Goal: Ask a question

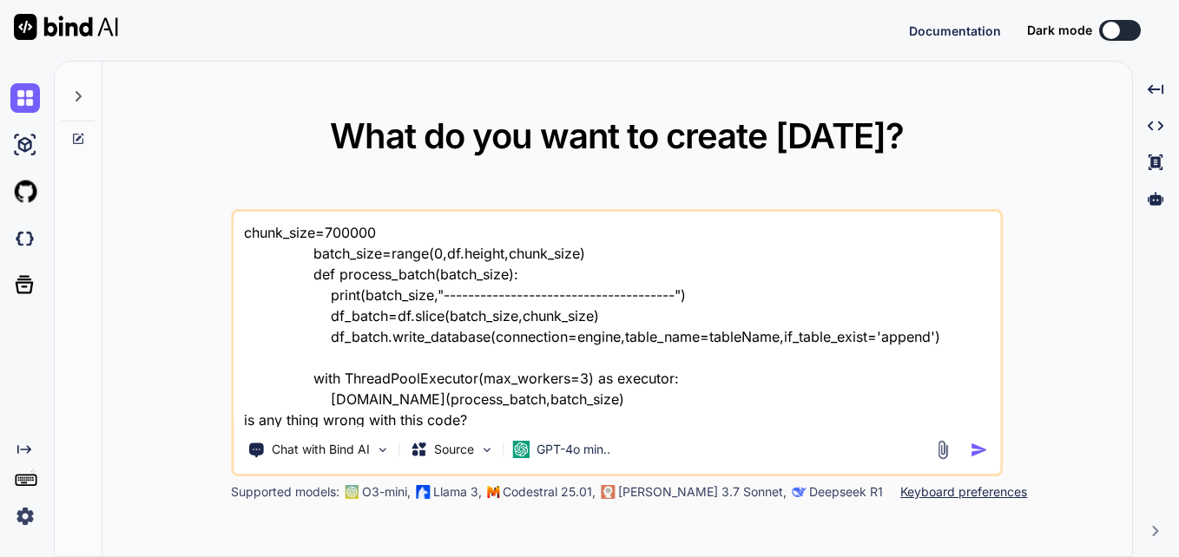
click at [636, 424] on textarea "chunk_size=700000 batch_size=range(0,df.height,chunk_size) def process_batch(ba…" at bounding box center [616, 319] width 766 height 215
type textarea "x"
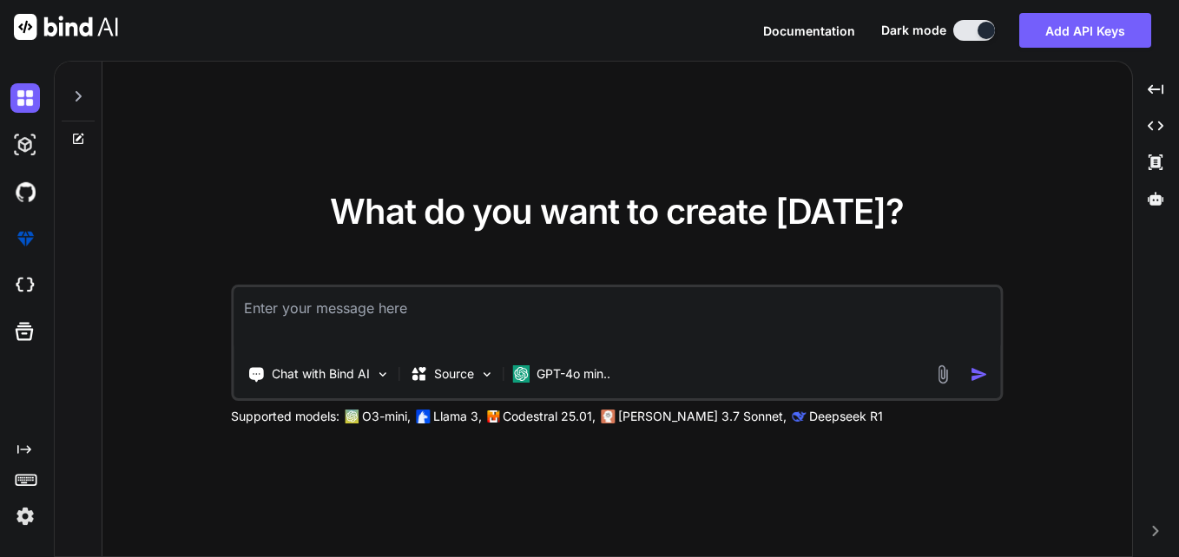
type textarea "x"
type textarea "h"
type textarea "x"
type textarea "hi"
type textarea "x"
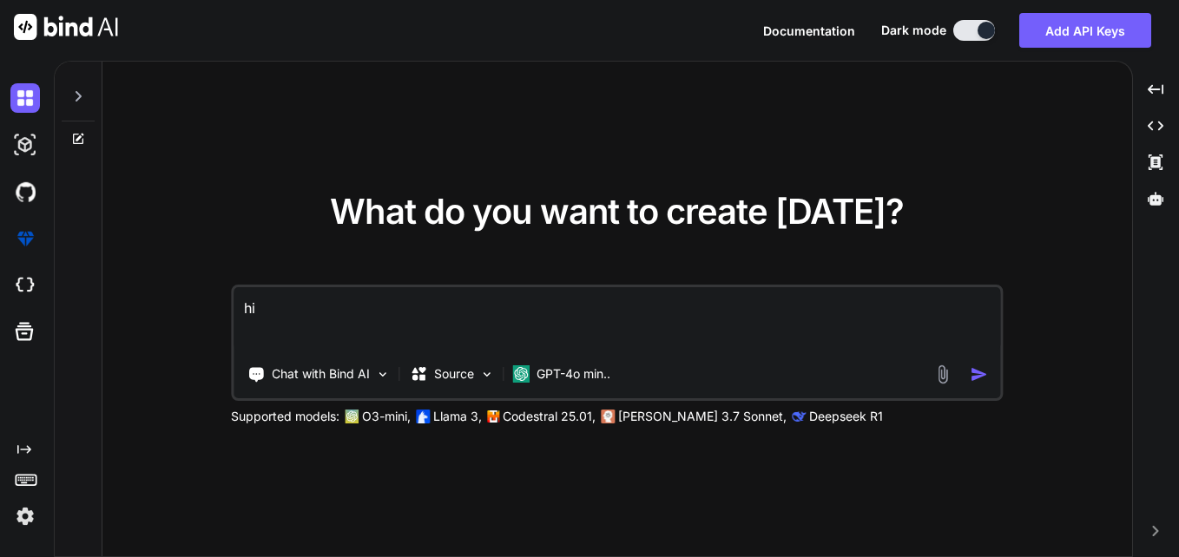
type textarea "hii"
type textarea "x"
type textarea "hii"
type textarea "x"
type textarea "hii c"
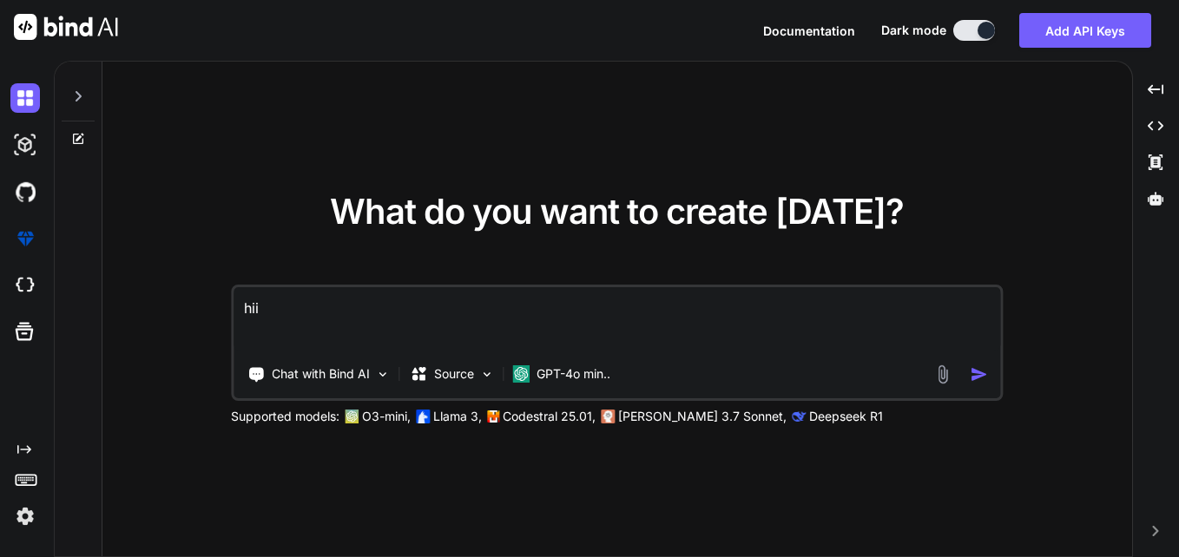
type textarea "x"
type textarea "hii cn"
type textarea "x"
type textarea "hii c"
type textarea "x"
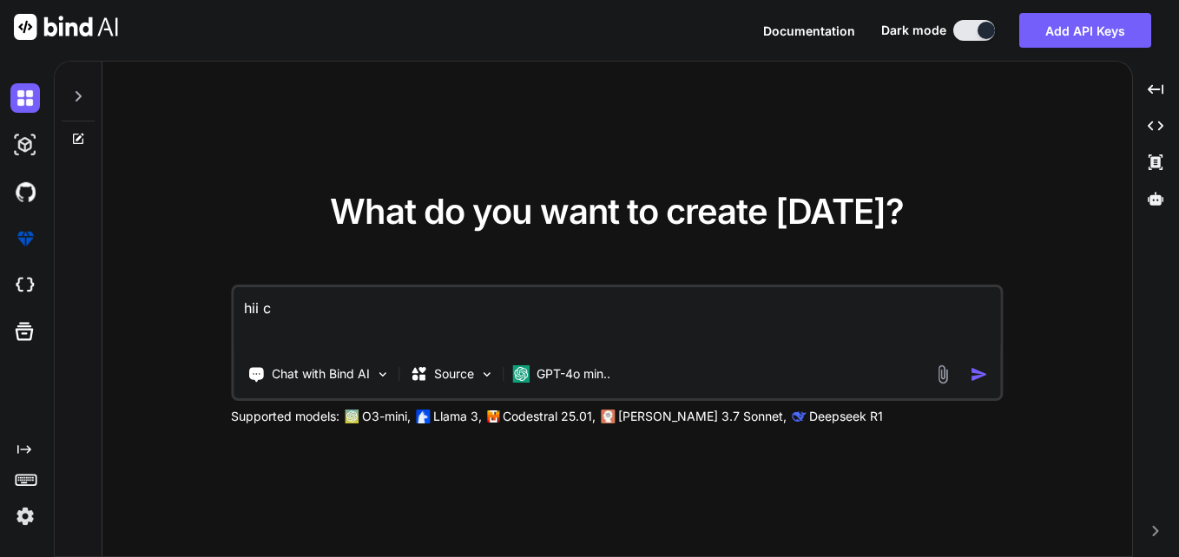
type textarea "hii ca"
type textarea "x"
type textarea "hii can"
type textarea "x"
type textarea "hii can"
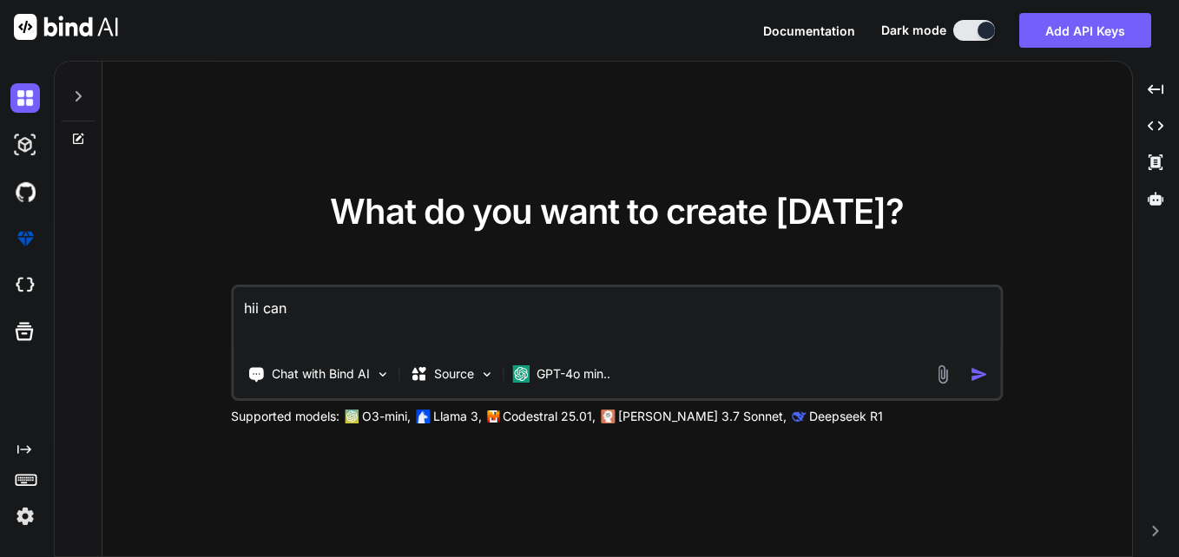
type textarea "x"
type textarea "hii can y"
type textarea "x"
type textarea "hii can yo"
type textarea "x"
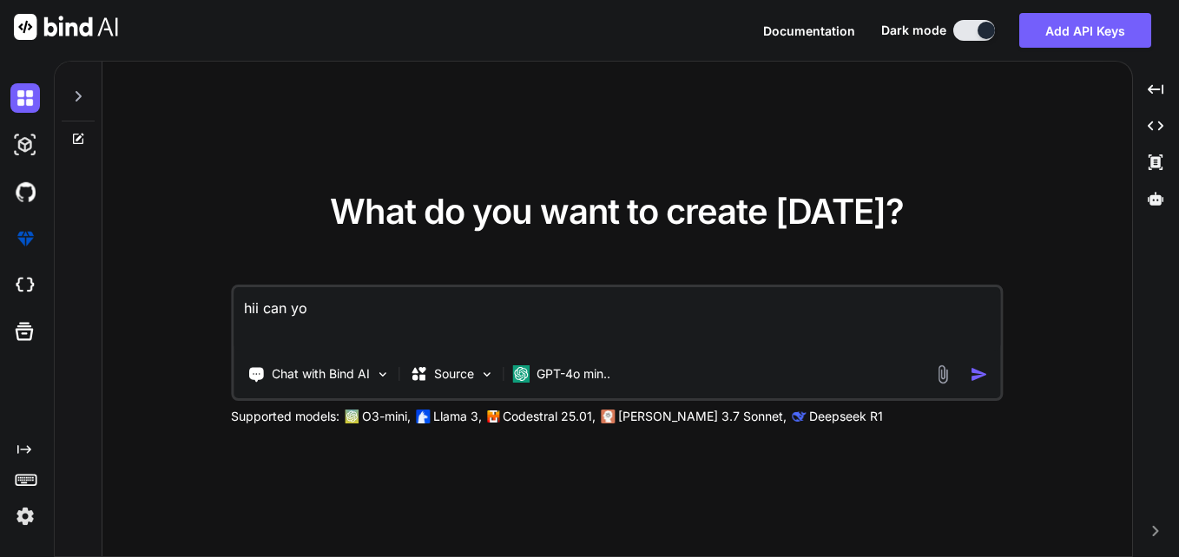
type textarea "hii can you"
type textarea "x"
type textarea "hii can you"
type textarea "x"
type textarea "hii can you g"
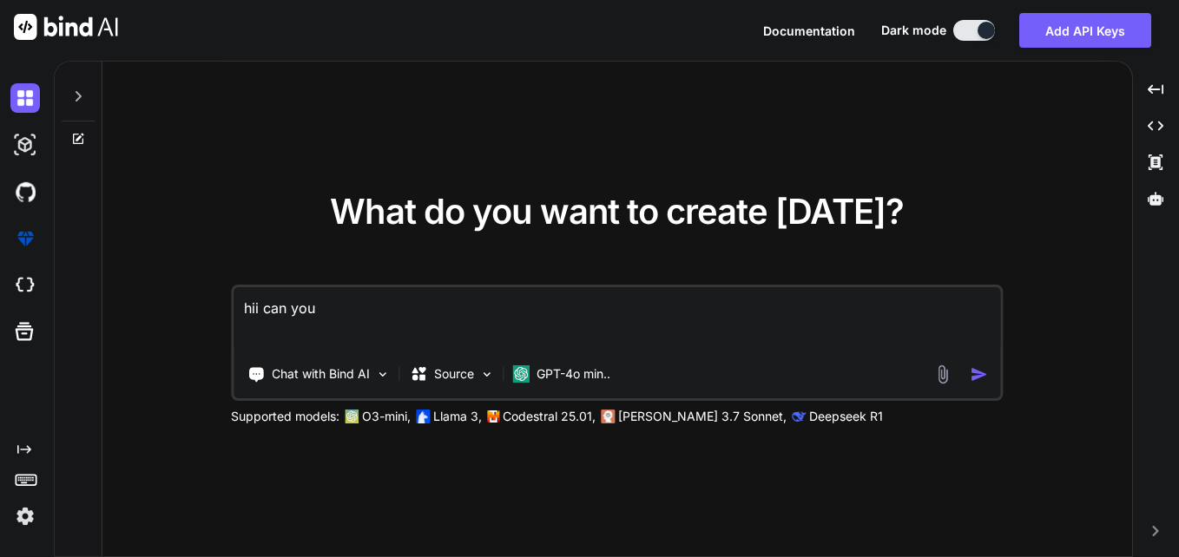
type textarea "x"
type textarea "hii can you ge"
type textarea "x"
type textarea "hii can you gen"
type textarea "x"
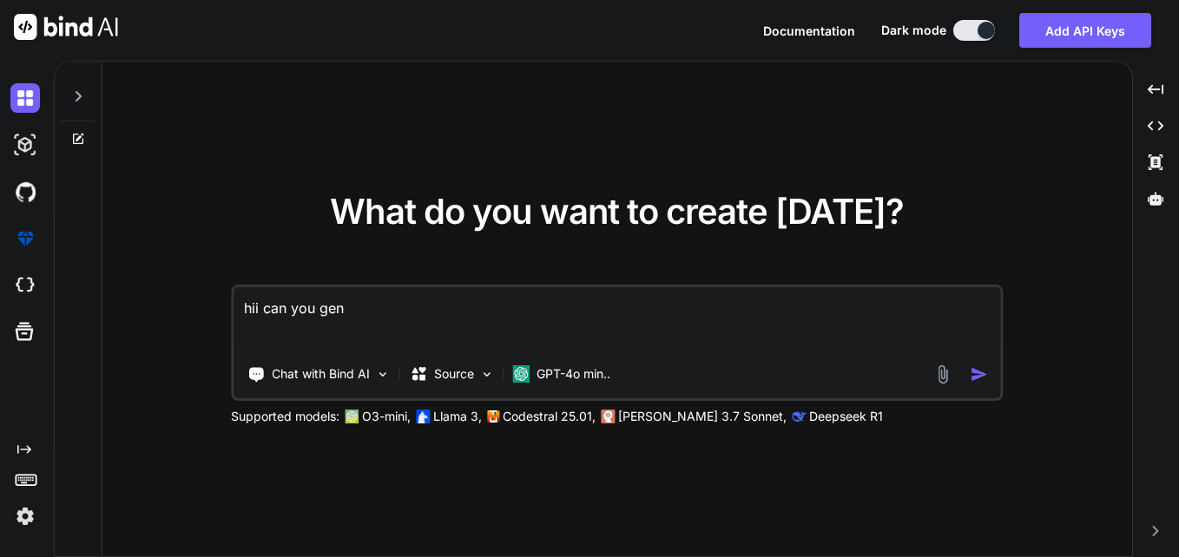
type textarea "hii can you gene"
type textarea "x"
type textarea "hii can you gener"
type textarea "x"
type textarea "hii can you genert"
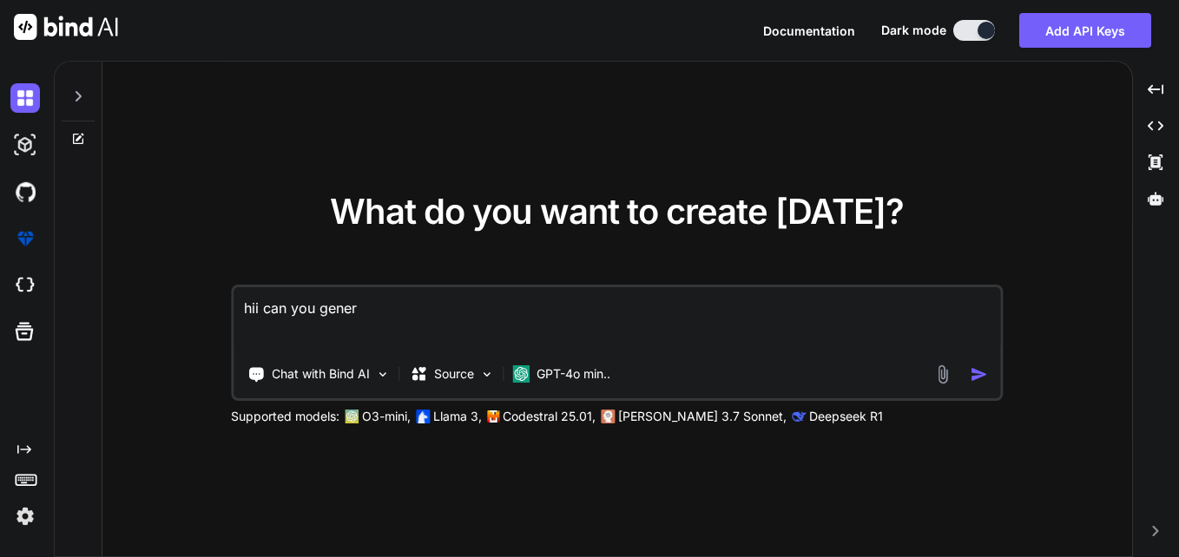
type textarea "x"
type textarea "hii can you genert"
type textarea "x"
type textarea "hii can you genert a"
type textarea "x"
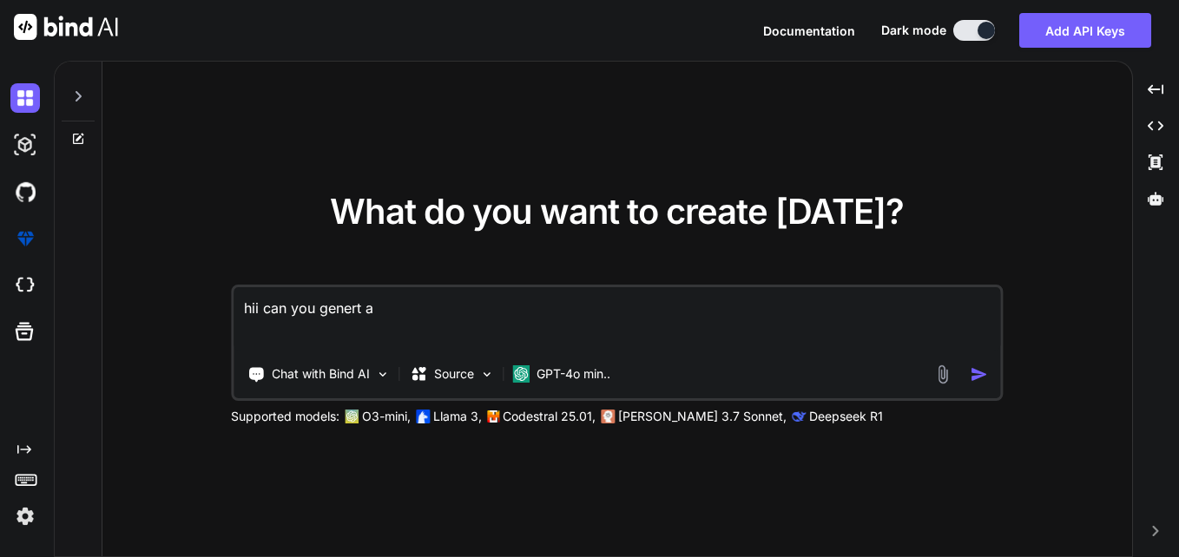
type textarea "hii can you genert a"
type textarea "x"
type textarea "hii can you genert a |"
type textarea "x"
type textarea "hii can you genert a |"
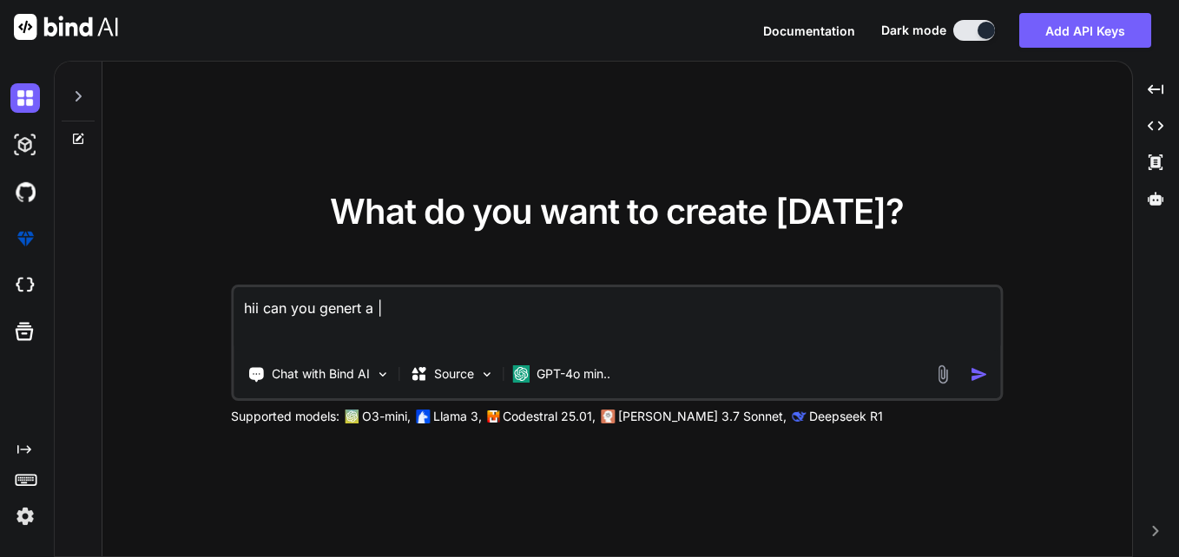
type textarea "x"
type textarea "hii can you genert a | s"
type textarea "x"
type textarea "hii can you genert a | se"
type textarea "x"
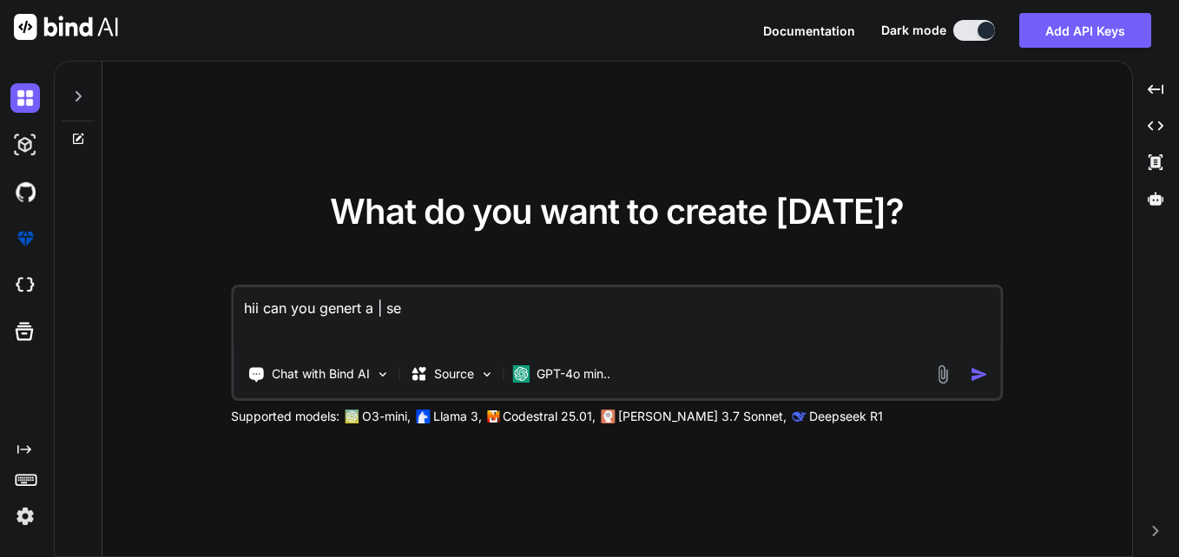
type textarea "hii can you genert a | sep"
type textarea "x"
type textarea "hii can you genert a | [PERSON_NAME]"
type textarea "x"
type textarea "hii can you genert a | [PERSON_NAME]"
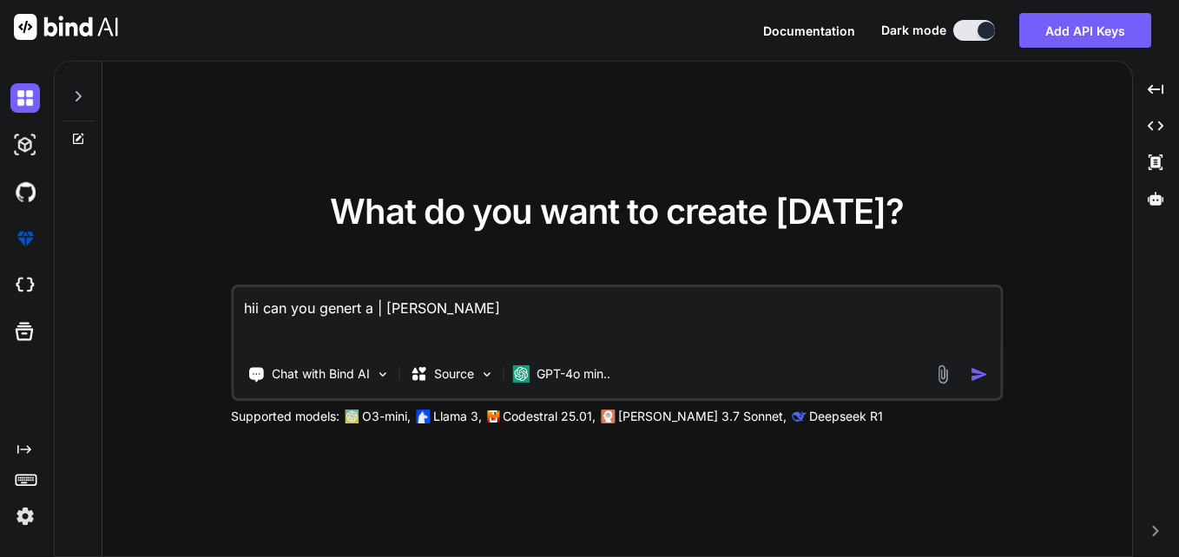
type textarea "x"
type textarea "hii can you genert a | sepera"
type textarea "x"
type textarea "hii can you genert a | seperat"
type textarea "x"
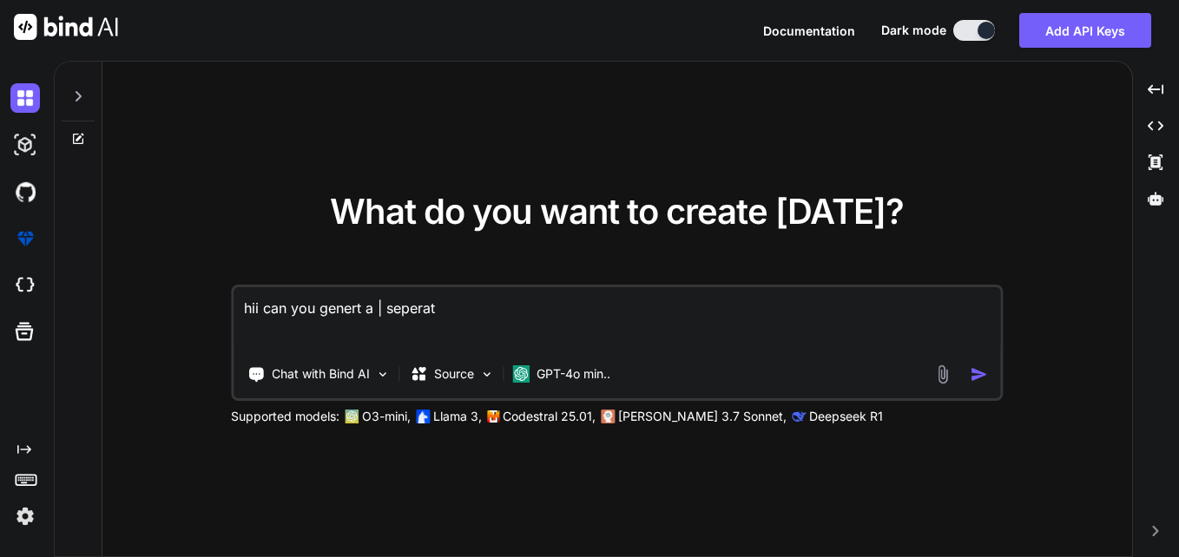
type textarea "hii can you genert a | seperate"
type textarea "x"
type textarea "hii can you genert a | seperate"
type textarea "x"
type textarea "hii can you genert a | seperate c"
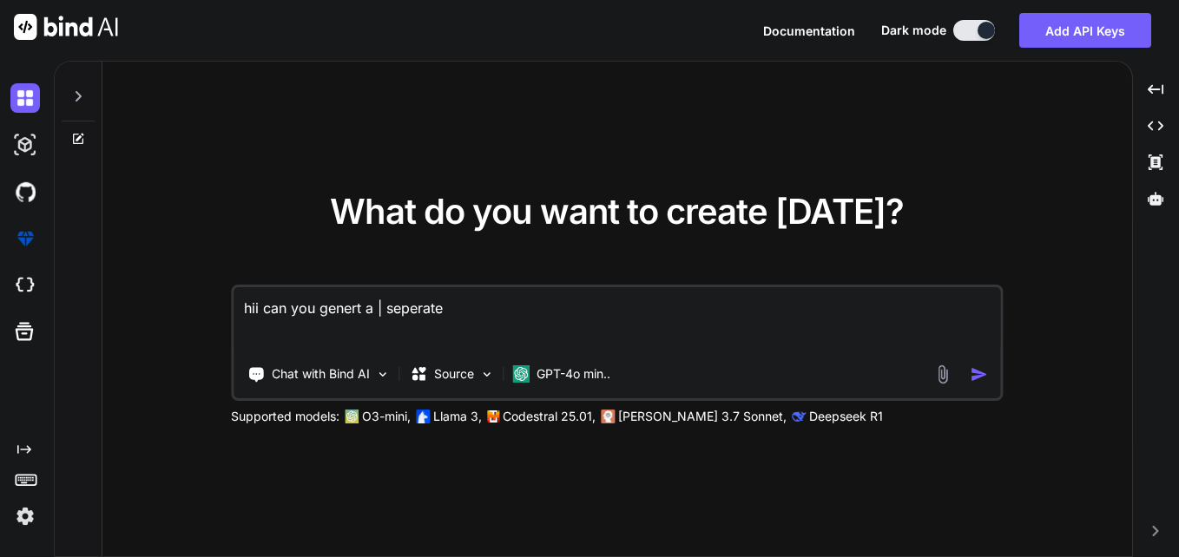
type textarea "x"
type textarea "hii can you genert a | seperate cs"
type textarea "x"
type textarea "hii can you genert a | seperate csv"
type textarea "x"
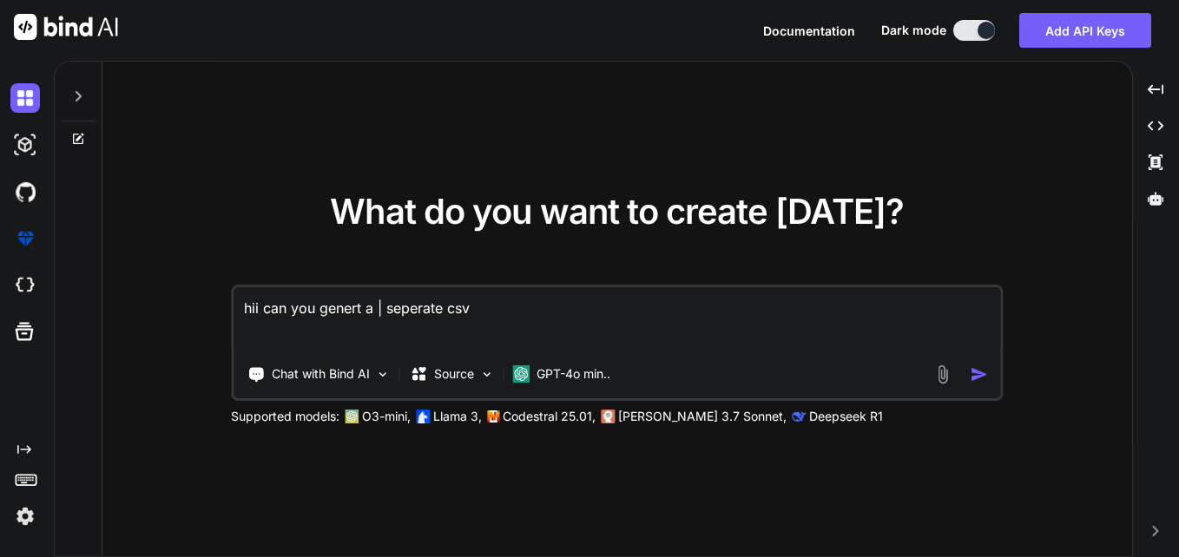
type textarea "hii can you genert a | seperate csv"
type textarea "x"
type textarea "hii can you genert a | seperate csv f"
type textarea "x"
type textarea "hii can you genert a | seperate csv fi"
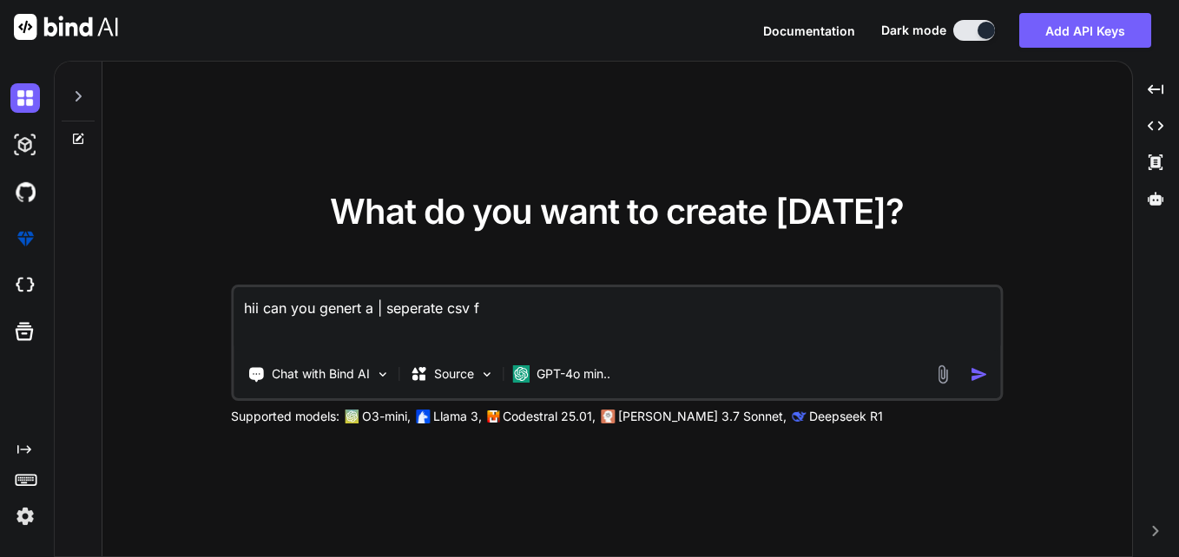
type textarea "x"
type textarea "hii can you genert a | seperate csv fil"
type textarea "x"
type textarea "hii can you genert a | seperate csv file"
type textarea "x"
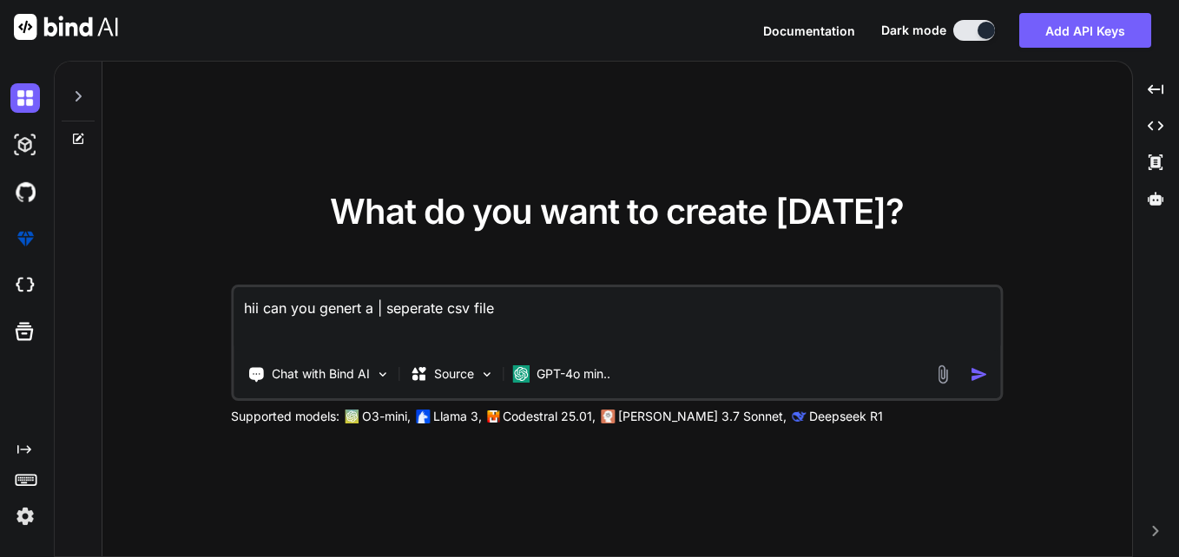
type textarea "hii can you genert a | seperate csv file"
type textarea "x"
type textarea "hii can you genert a | seperate csv file w"
type textarea "x"
type textarea "hii can you genert a | seperate csv file wi"
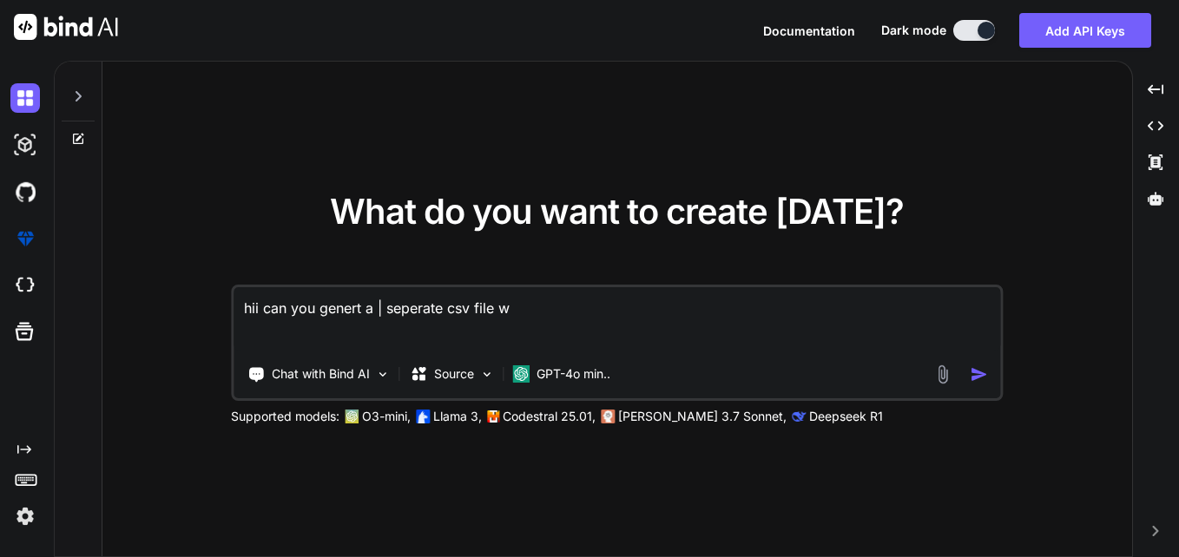
type textarea "x"
type textarea "hii can you genert a | seperate csv file wit"
type textarea "x"
type textarea "hii can you genert a | seperate csv file with"
type textarea "x"
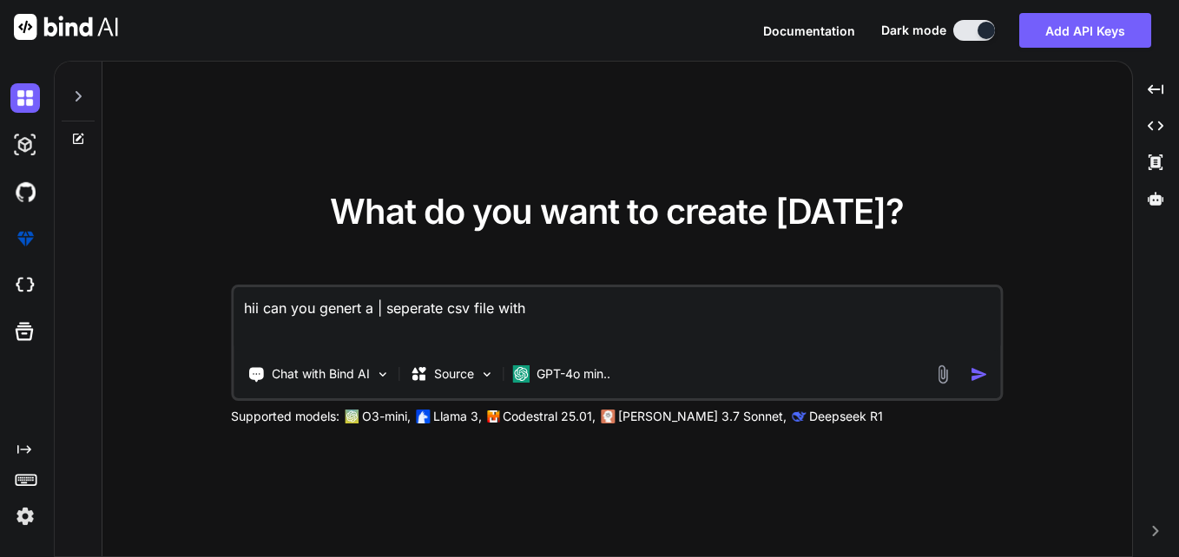
type textarea "hii can you genert a | seperate csv file with"
type textarea "x"
type textarea "hii can you genert a | seperate csv file with 2"
type textarea "x"
type textarea "hii can you genert a | seperate csv file with 20"
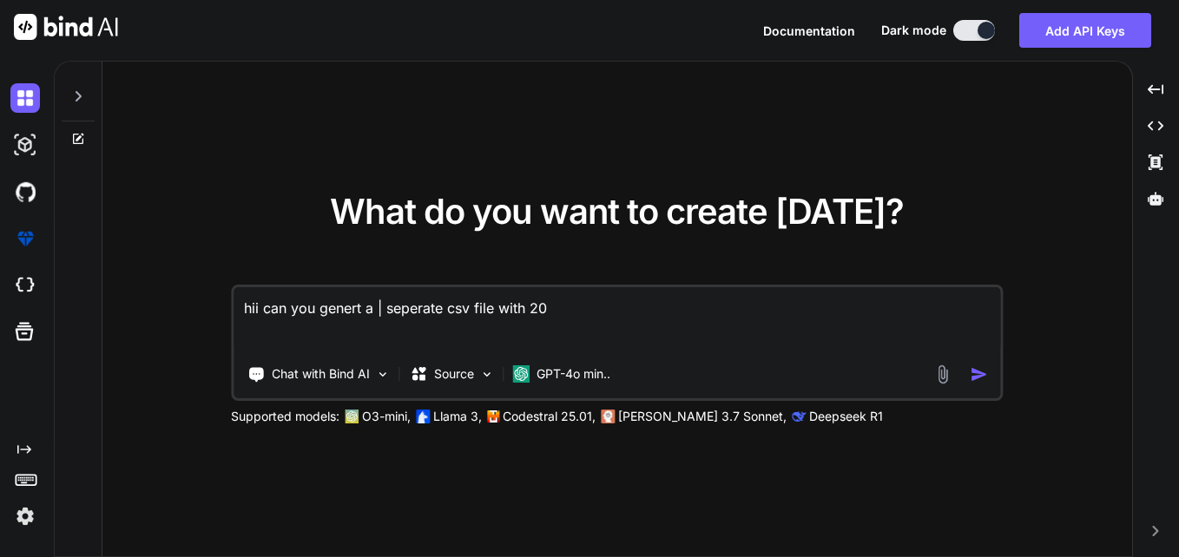
type textarea "x"
type textarea "hii can you genert a | seperate csv file with 20"
type textarea "x"
type textarea "hii can you genert a | seperate csv file with 20 r"
type textarea "x"
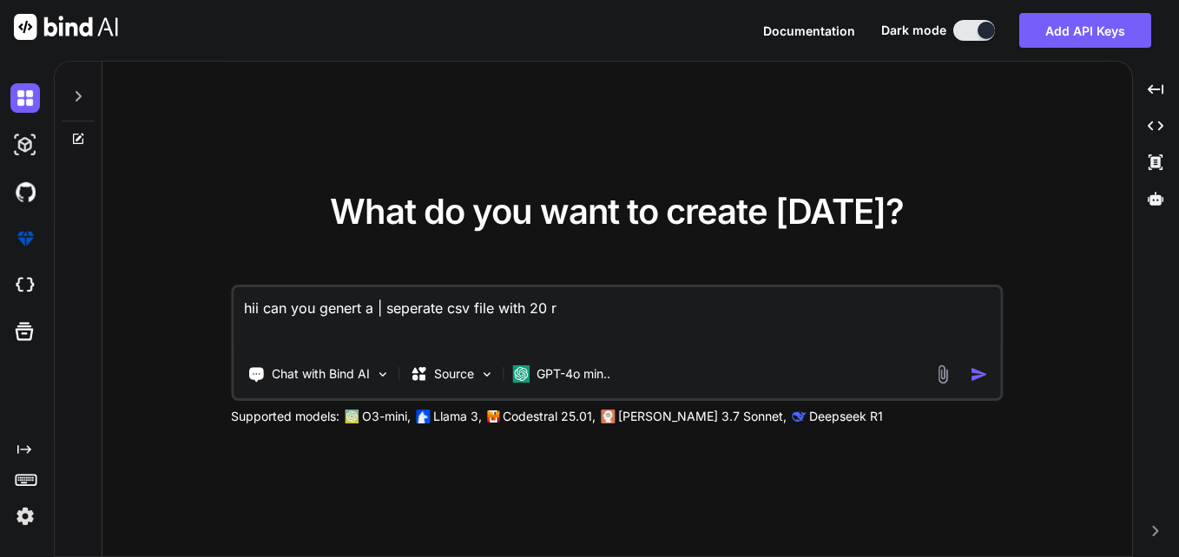
type textarea "hii can you genert a | seperate csv file with 20 ro"
type textarea "x"
type textarea "hii can you genert a | seperate csv file with 20 row"
type textarea "x"
type textarea "hii can you genert a | seperate csv file with 20 rows"
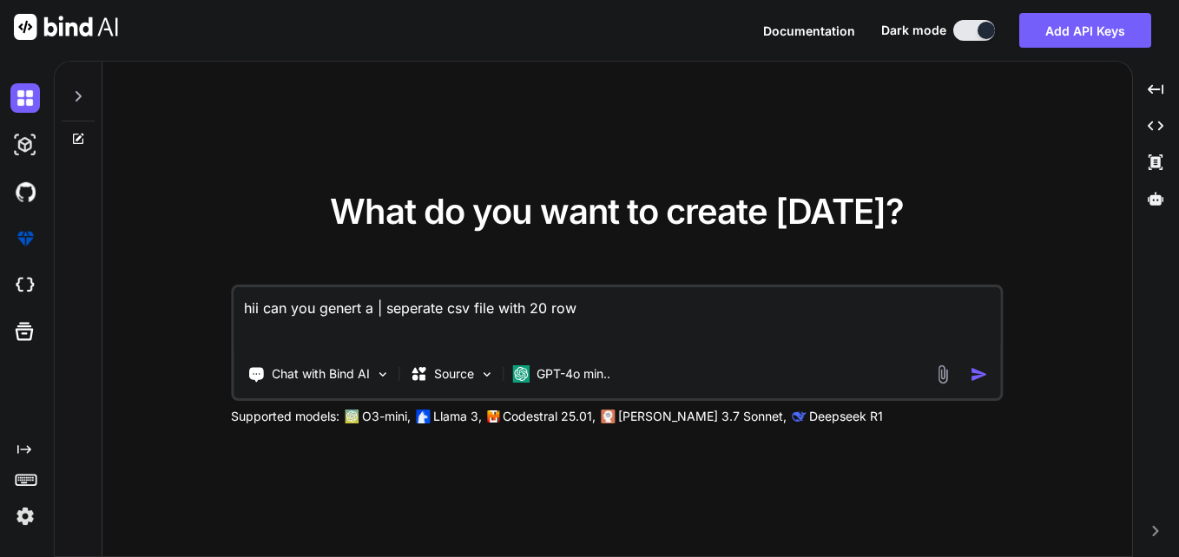
type textarea "x"
type textarea "hii can you genert a | seperate csv file with 20 rows"
type textarea "x"
type textarea "hii can you genert a | seperate csv file with 20 rows a"
type textarea "x"
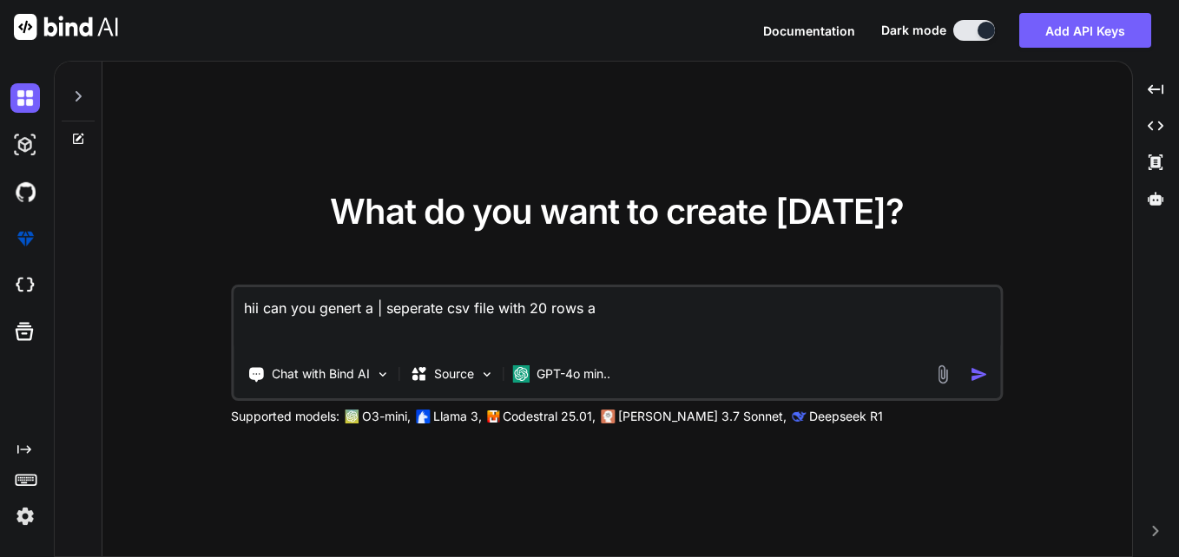
type textarea "hii can you genert a | seperate csv file with 20 rows"
type textarea "x"
type textarea "hii can you genert a | seperate csv file with 20 rows a"
type textarea "x"
type textarea "hii can you genert a | seperate csv file with 20 rows an"
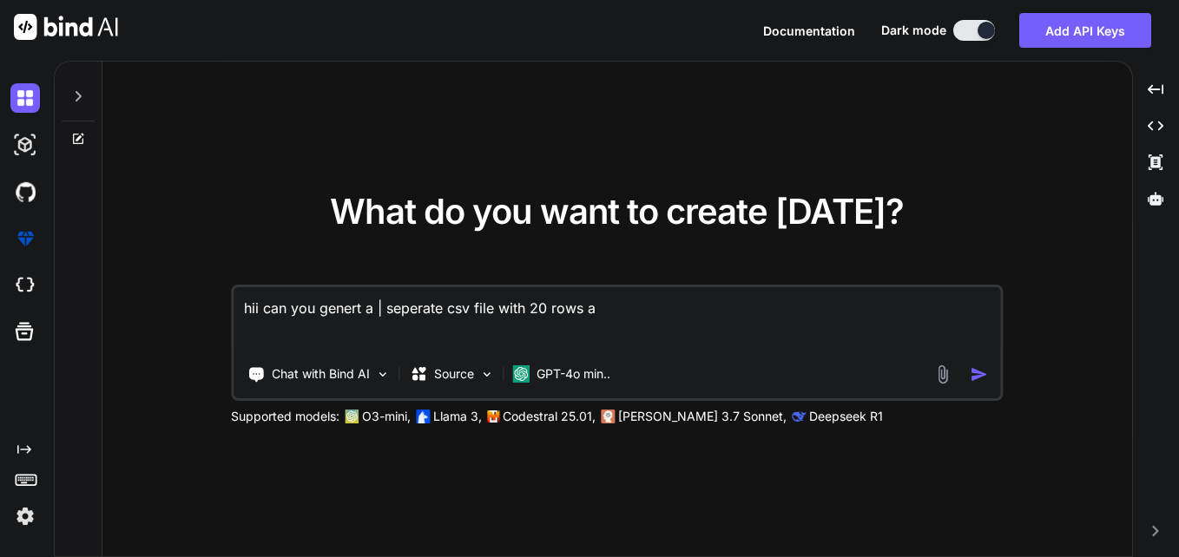
type textarea "x"
type textarea "hii can you genert a | seperate csv file with 20 rows and"
type textarea "x"
type textarea "hii can you genert a | seperate csv file with 20 rows and"
type textarea "x"
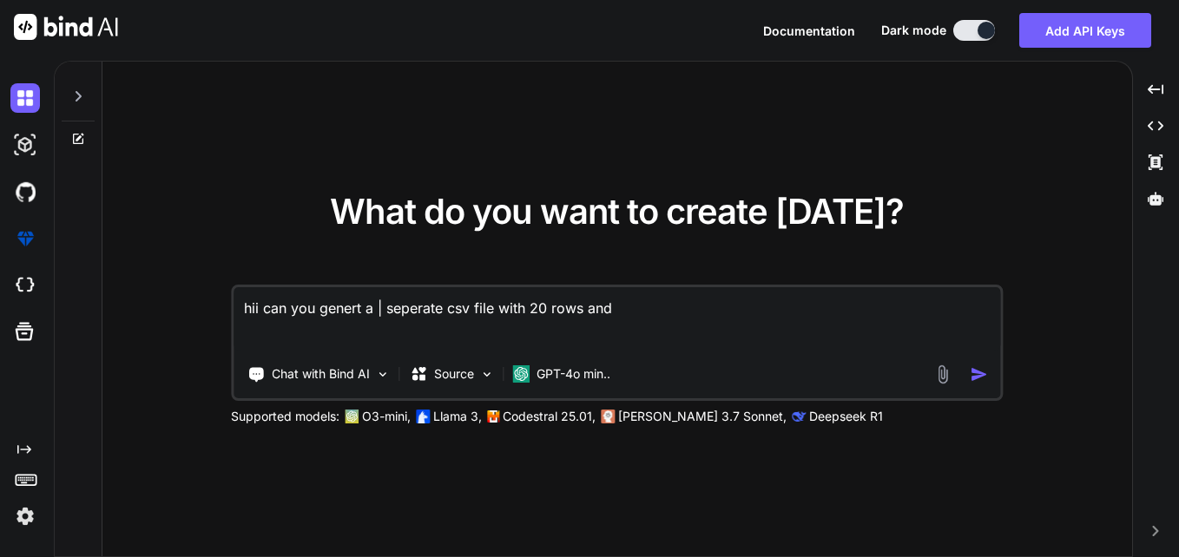
type textarea "hii can you genert a | seperate csv file with 20 rows and t"
type textarea "x"
type textarea "hii can you genert a | seperate csv file with 20 rows and th"
type textarea "x"
type textarea "hii can you genert a | seperate csv file with 20 rows and the"
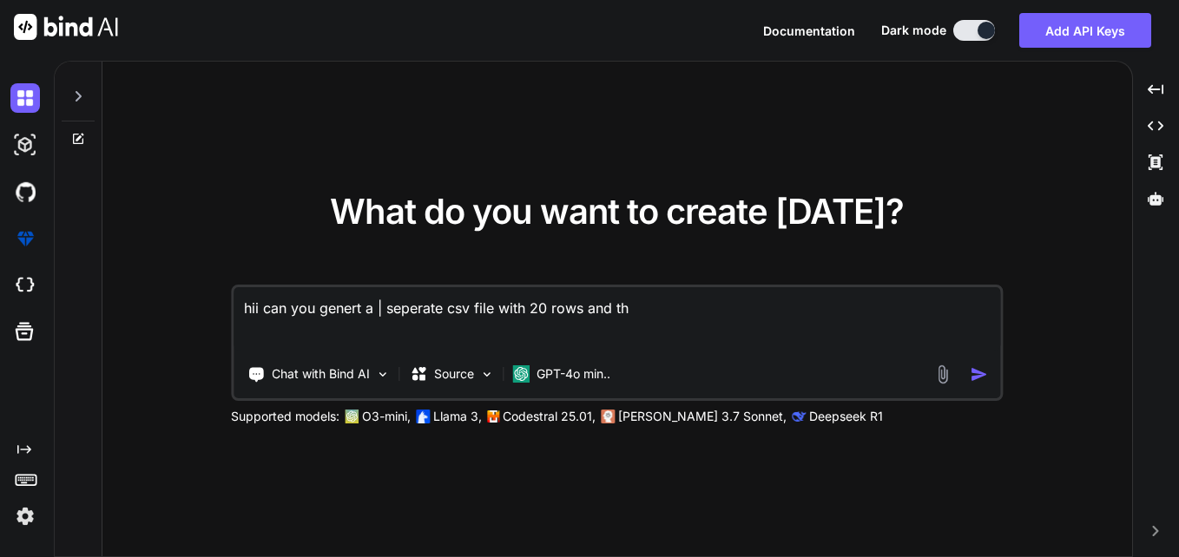
type textarea "x"
type textarea "hii can you genert a | seperate csv file with 20 rows and the"
type textarea "x"
type textarea "hii can you genert a | seperate csv file with 20 rows and the c"
type textarea "x"
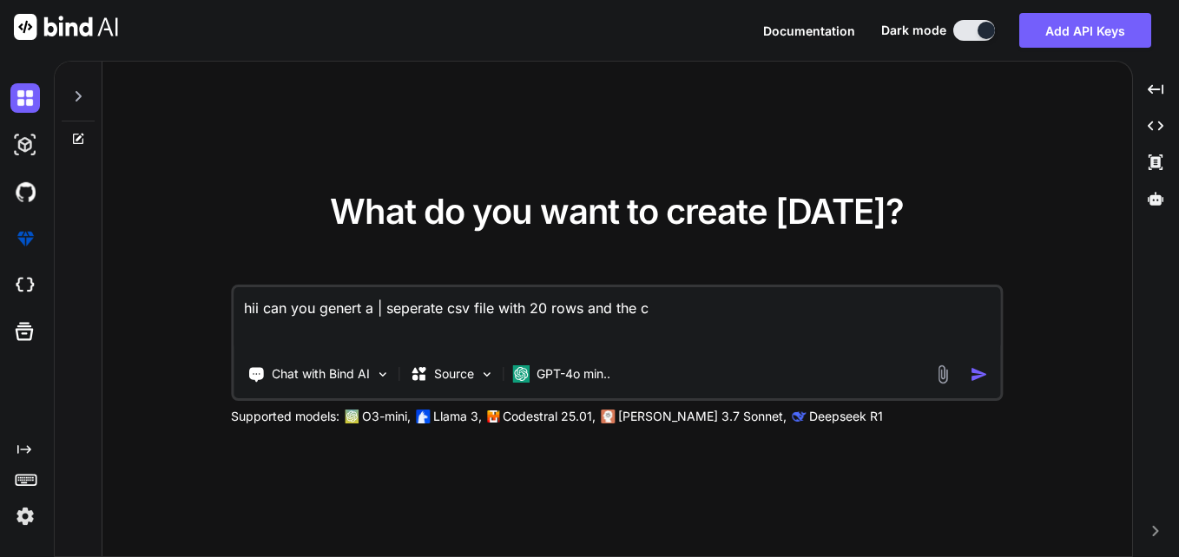
type textarea "hii can you genert a | seperate csv file with 20 rows and the co"
type textarea "x"
type textarea "hii can you genert a | seperate csv file with 20 rows and the col"
type textarea "x"
type textarea "hii can you genert a | seperate csv file with 20 rows and the colu"
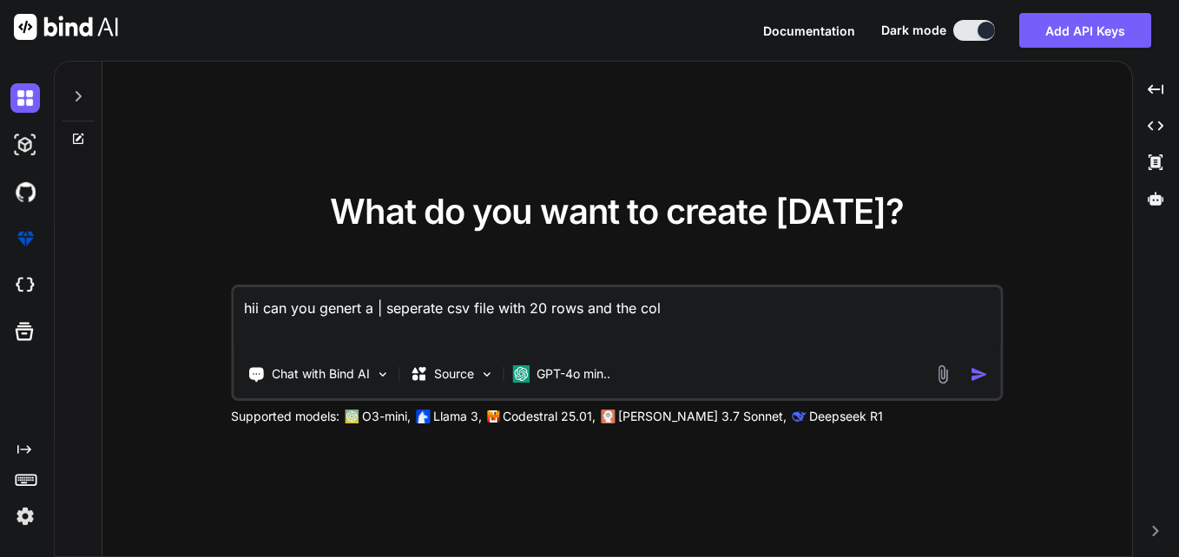
type textarea "x"
type textarea "hii can you genert a | seperate csv file with 20 rows and the colum"
type textarea "x"
type textarea "hii can you genert a | seperate csv file with 20 rows and the column"
type textarea "x"
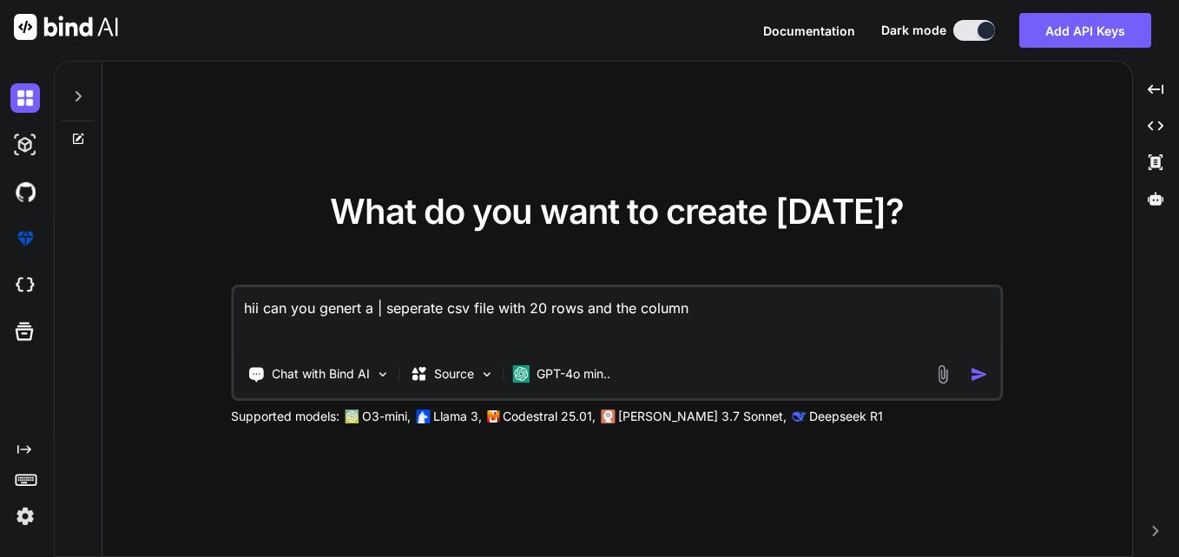
type textarea "hii can you genert a | seperate csv file with 20 rows and the column"
type textarea "x"
type textarea "hii can you genert a | seperate csv file with 20 rows and the column n"
type textarea "x"
type textarea "hii can you genert a | seperate csv file with 20 rows and the column na"
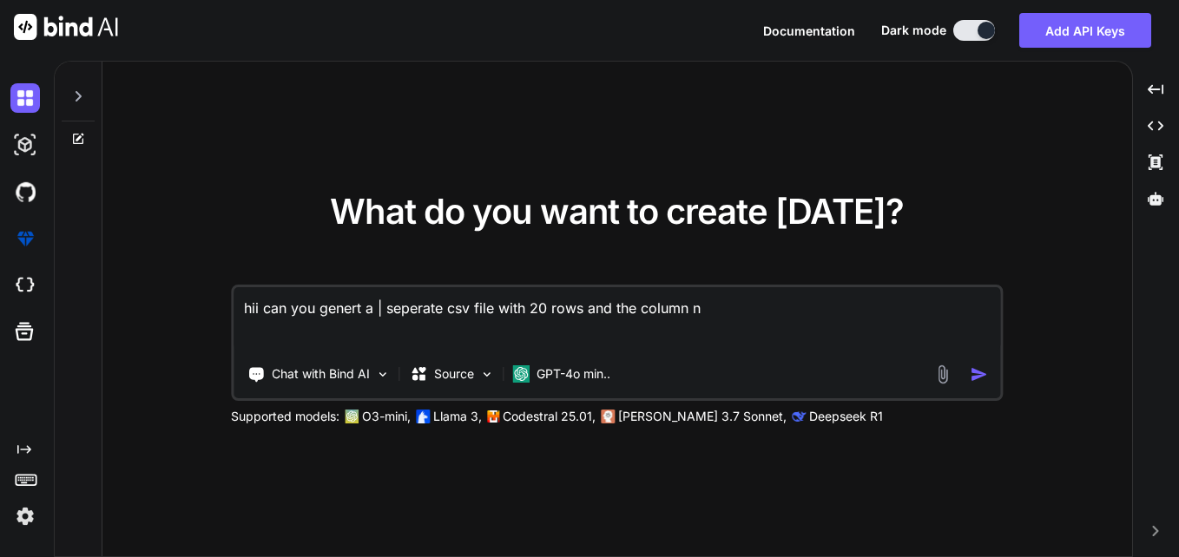
type textarea "x"
type textarea "hii can you genert a | seperate csv file with 20 rows and the column nam"
type textarea "x"
type textarea "hii can you genert a | seperate csv file with 20 rows and the column name"
type textarea "x"
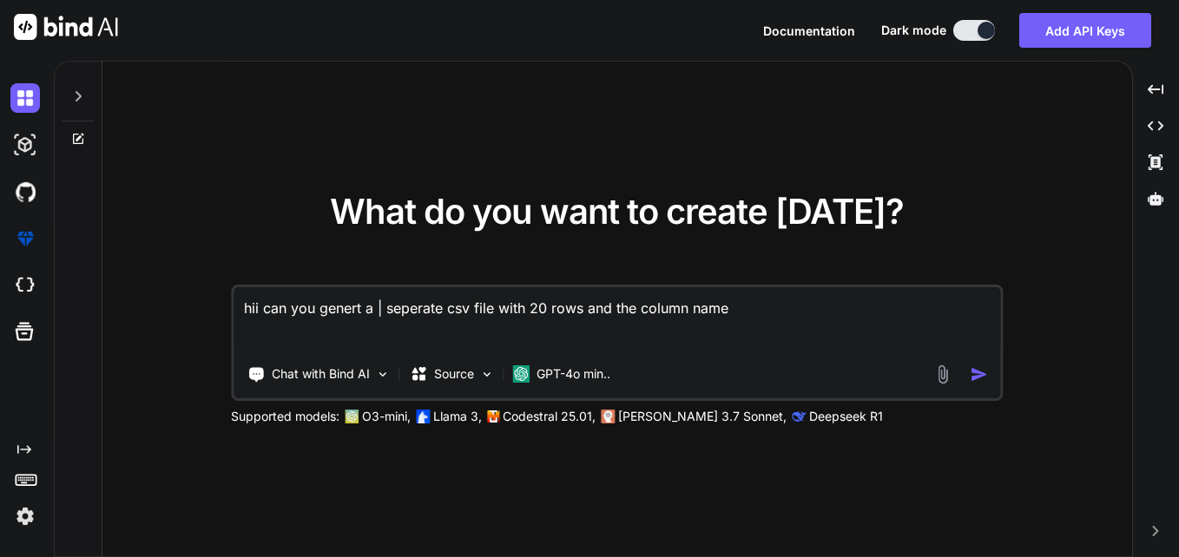
type textarea "hii can you genert a | seperate csv file with 20 rows and the column name"
type textarea "x"
type textarea "hii can you genert a | seperate csv file with 20 rows and the column name s"
type textarea "x"
type textarea "hii can you genert a | seperate csv file with 20 rows and the column name sh"
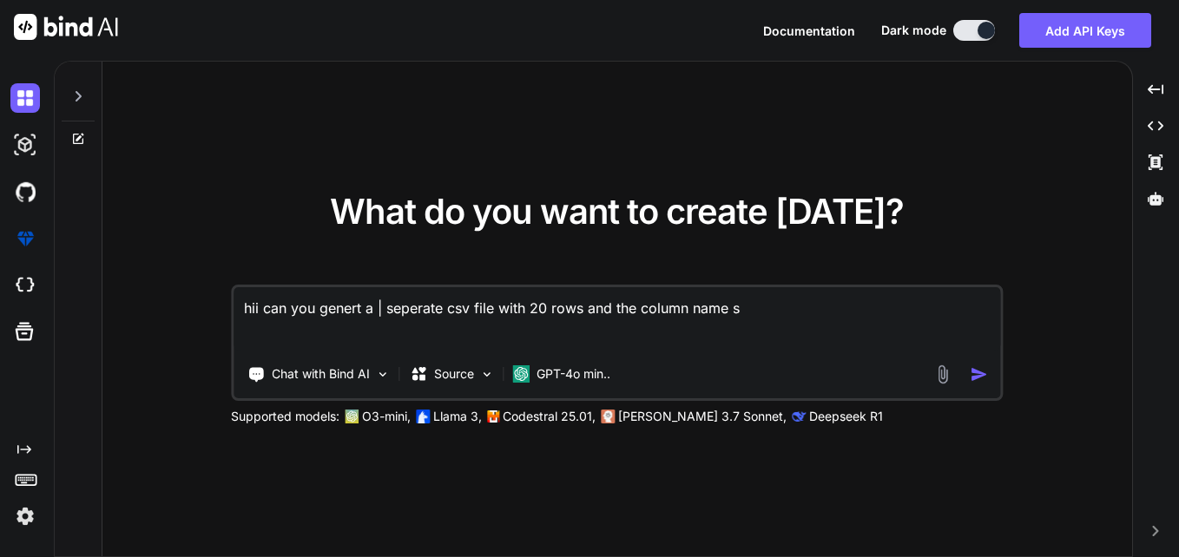
type textarea "x"
type textarea "hii can you genert a | seperate csv file with 20 rows and the column name sho"
type textarea "x"
type textarea "hii can you genert a | seperate csv file with 20 rows and the column name shou"
type textarea "x"
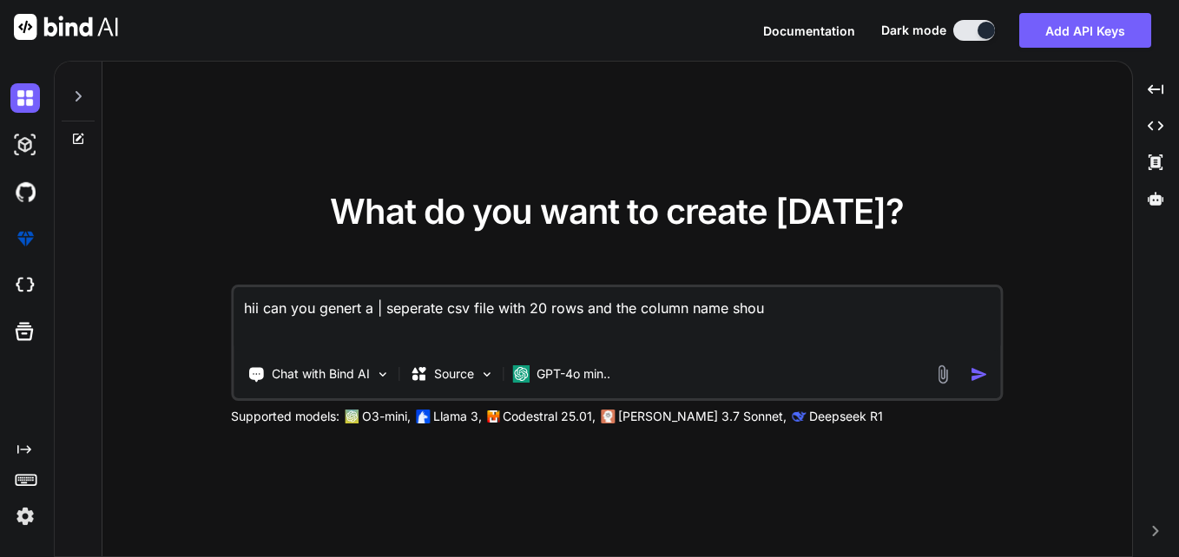
type textarea "hii can you genert a | seperate csv file with 20 rows and the column name shoul"
type textarea "x"
type textarea "hii can you genert a | seperate csv file with 20 rows and the column name should"
type textarea "x"
type textarea "hii can you genert a | seperate csv file with 20 rows and the column name should"
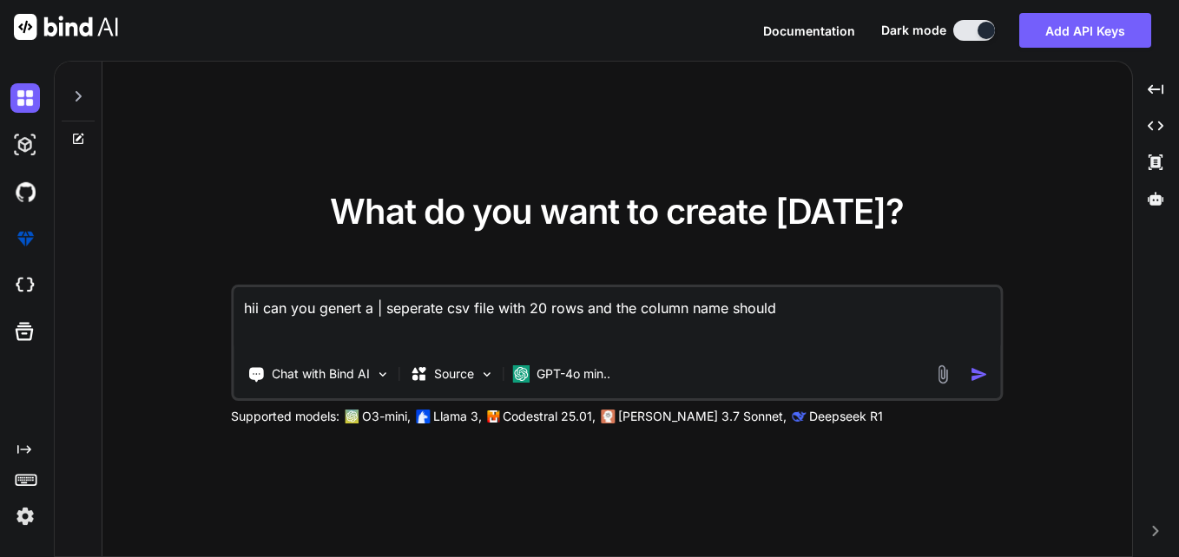
type textarea "x"
type textarea "hii can you genert a | seperate csv file with 20 rows and the column name shoul…"
type textarea "x"
type textarea "hii can you genert a | seperate csv file with 20 rows and the column name shoul…"
type textarea "x"
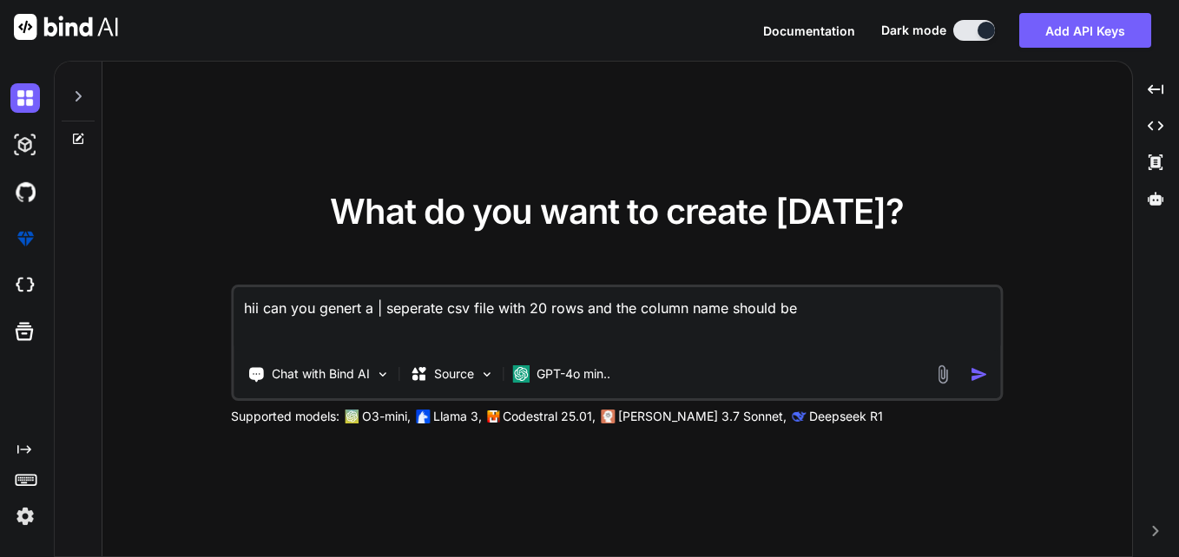
type textarea "hii can you genert a | seperate csv file with 20 rows and the column name shoul…"
type textarea "x"
type textarea "hii can you genert a | seperate csv file with 20 rows and the column name shoul…"
type textarea "x"
type textarea "hii can you genert a | seperate csv file with 20 rows and the column name shoul…"
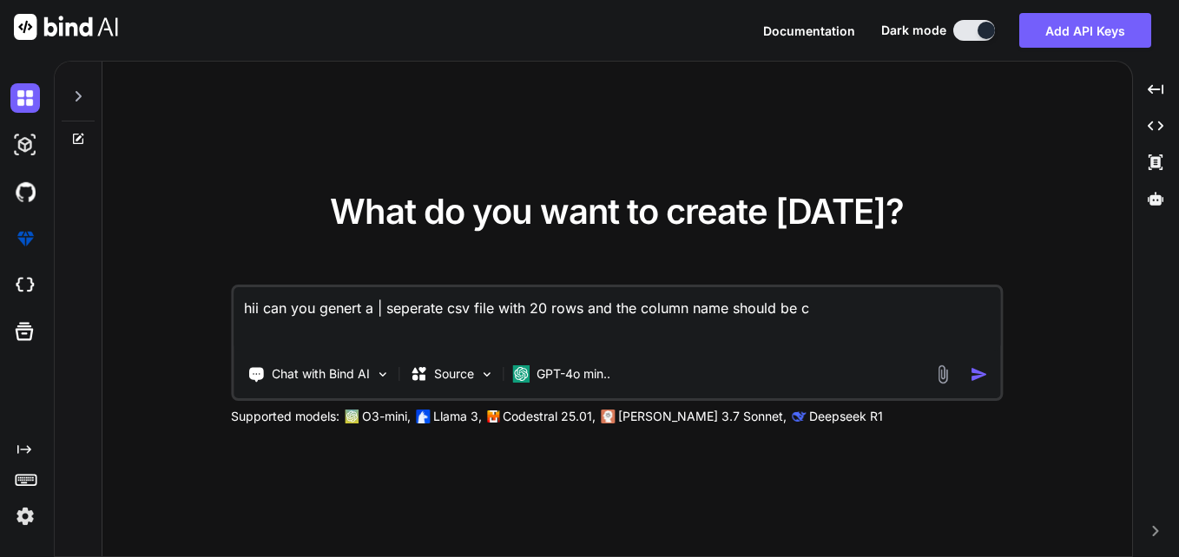
type textarea "x"
type textarea "hii can you genert a | seperate csv file with 20 rows and the column name shoul…"
type textarea "x"
type textarea "hii can you genert a | seperate csv file with 20 rows and the column name shoul…"
type textarea "x"
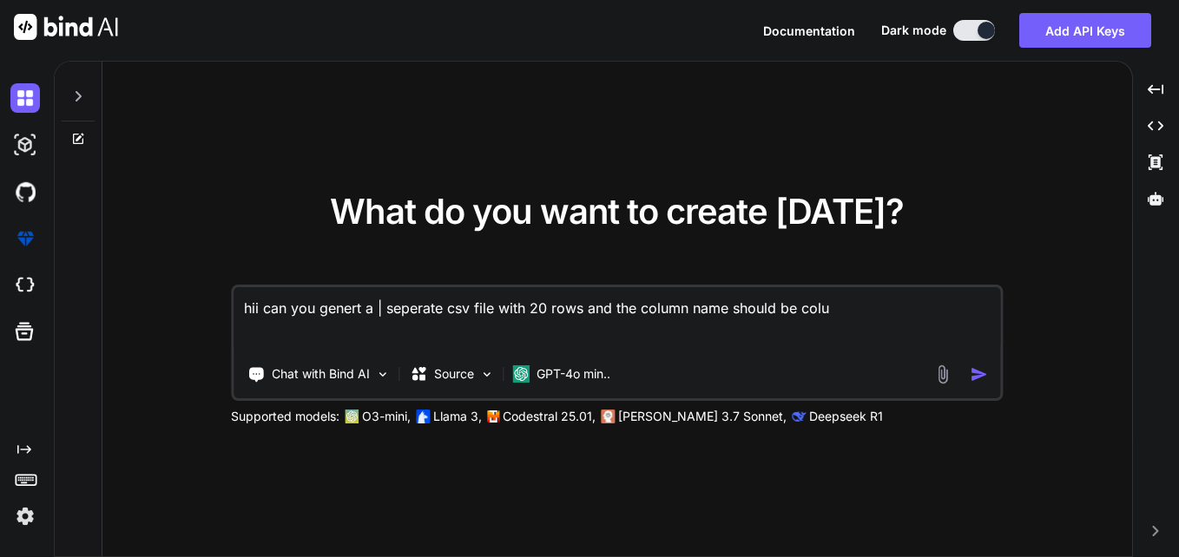
type textarea "hii can you genert a | seperate csv file with 20 rows and the column name shoul…"
type textarea "x"
type textarea "hii can you genert a | seperate csv file with 20 rows and the column name shoul…"
type textarea "x"
type textarea "hii can you genert a | seperate csv file with 20 rows and the column name shoul…"
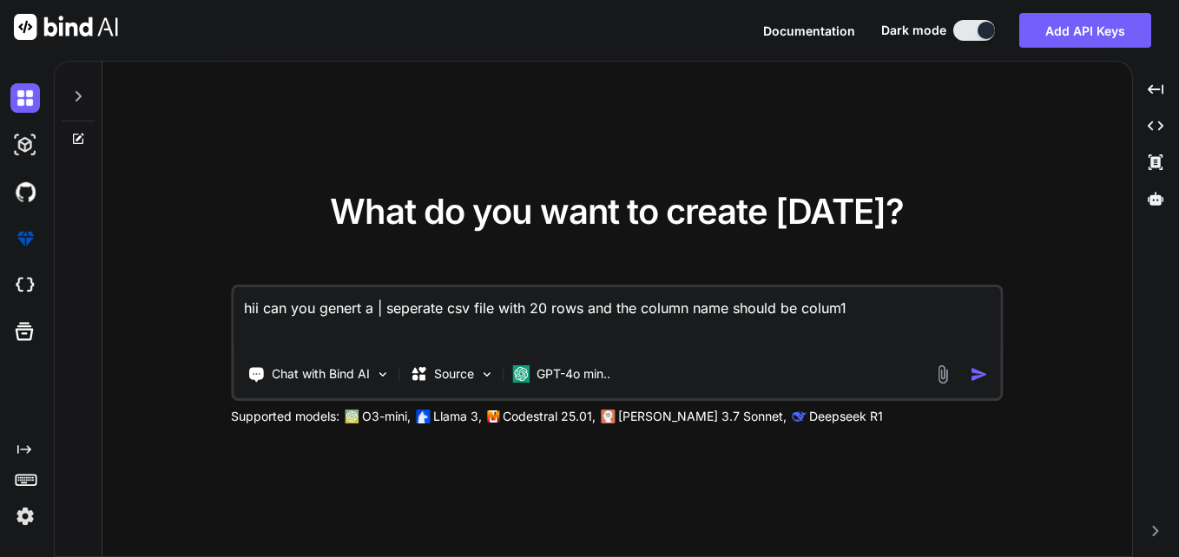
type textarea "x"
type textarea "hii can you genert a | seperate csv file with 20 rows and the column name shoul…"
type textarea "x"
type textarea "hii can you genert a | seperate csv file with 20 rows and the column name shoul…"
type textarea "x"
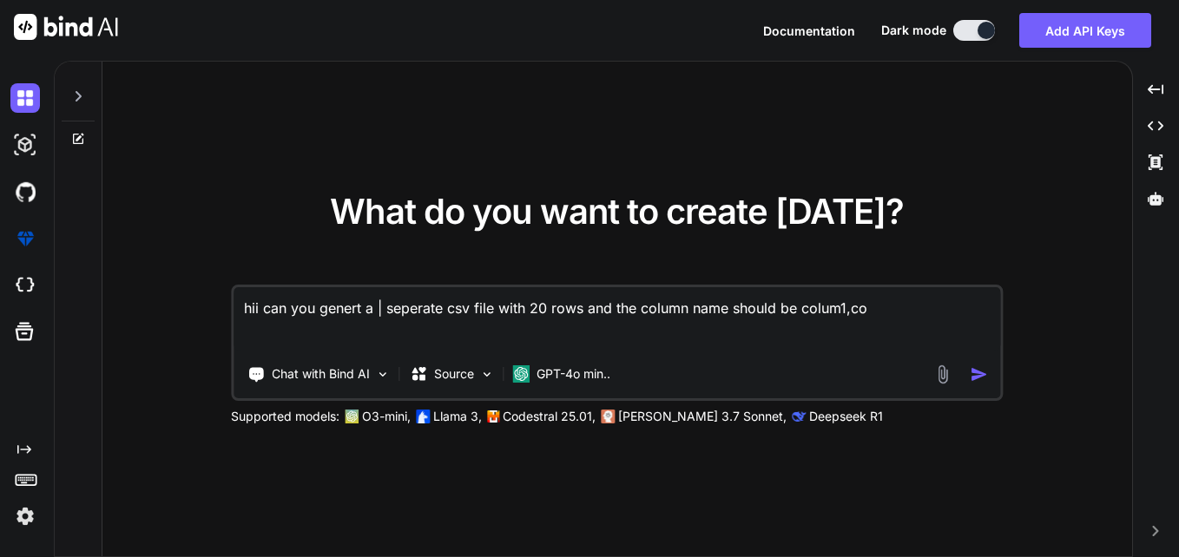
type textarea "hii can you genert a | seperate csv file with 20 rows and the column name shoul…"
type textarea "x"
type textarea "hii can you genert a | seperate csv file with 20 rows and the column name shoul…"
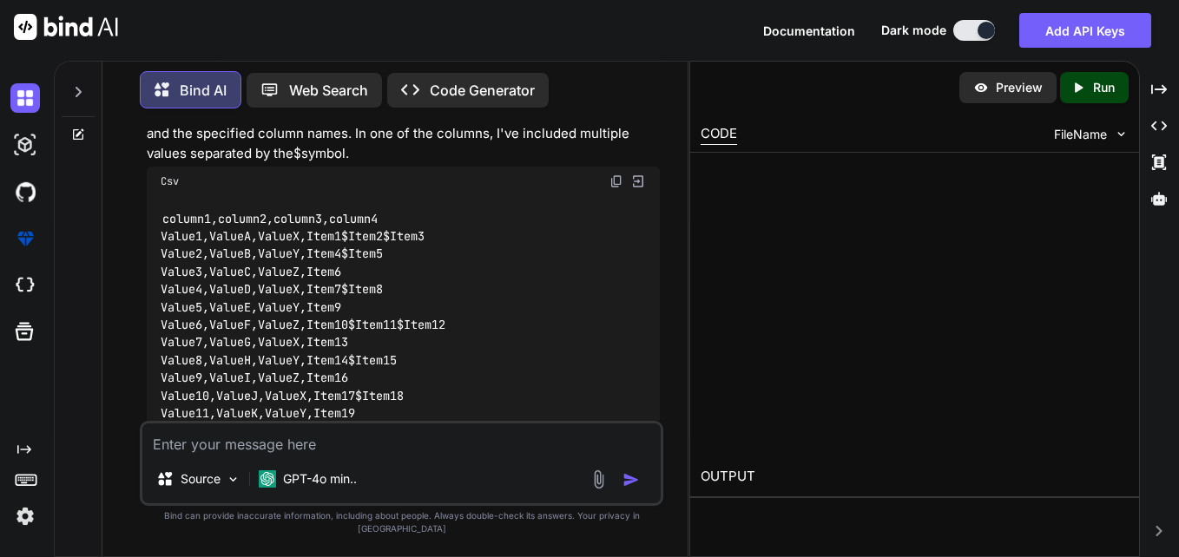
scroll to position [157, 0]
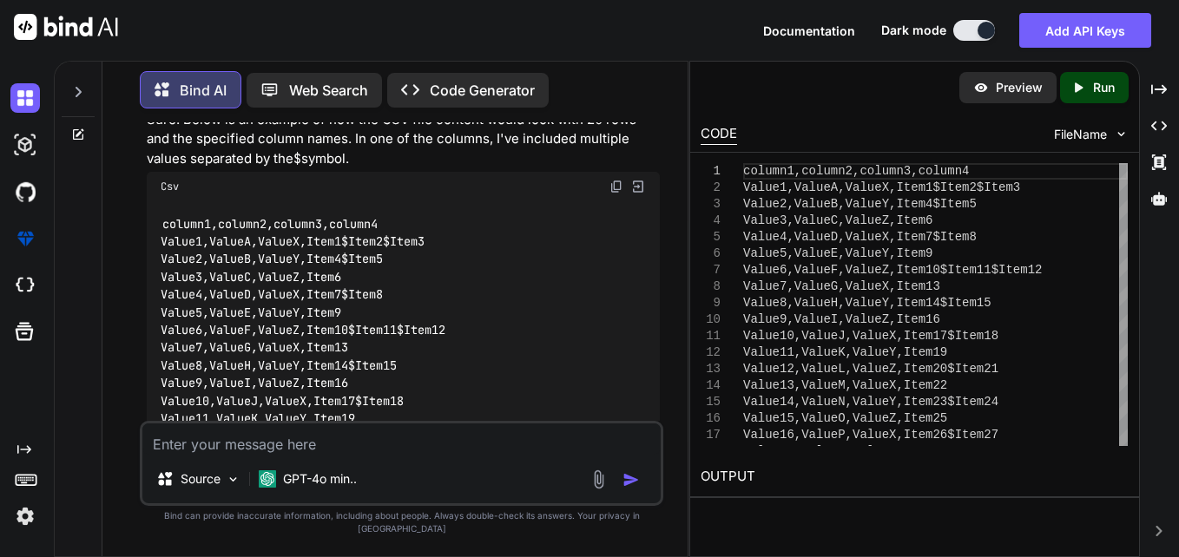
click at [608, 186] on div "Csv" at bounding box center [403, 187] width 513 height 30
click at [610, 185] on img at bounding box center [616, 187] width 14 height 14
